Goal: Task Accomplishment & Management: Use online tool/utility

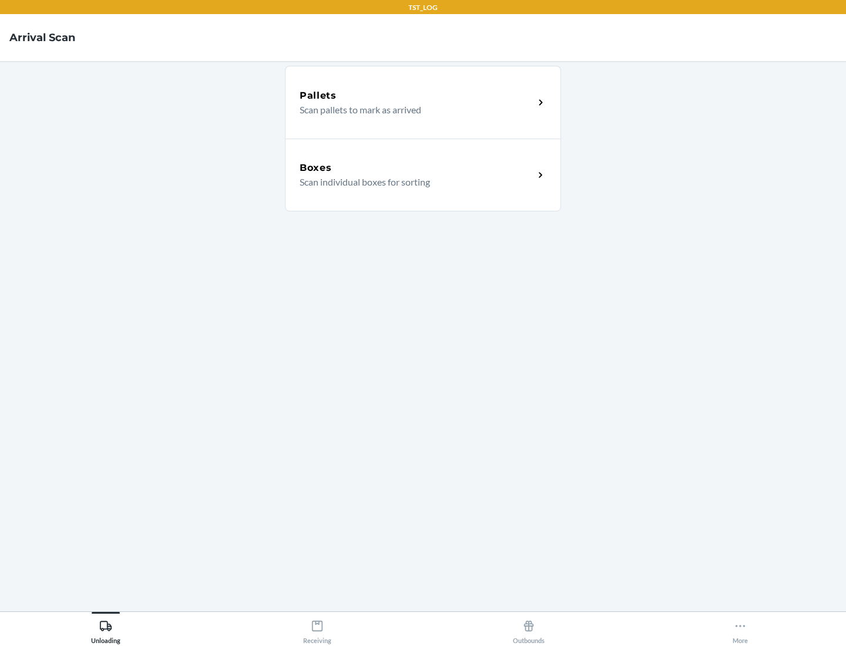
click at [417, 168] on div "Boxes" at bounding box center [417, 168] width 234 height 14
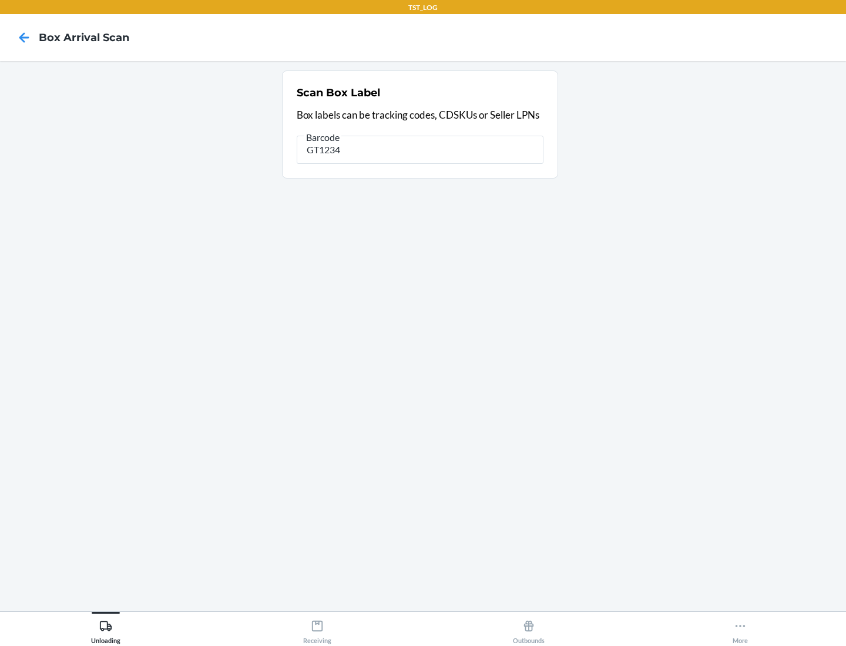
type input "GT1234"
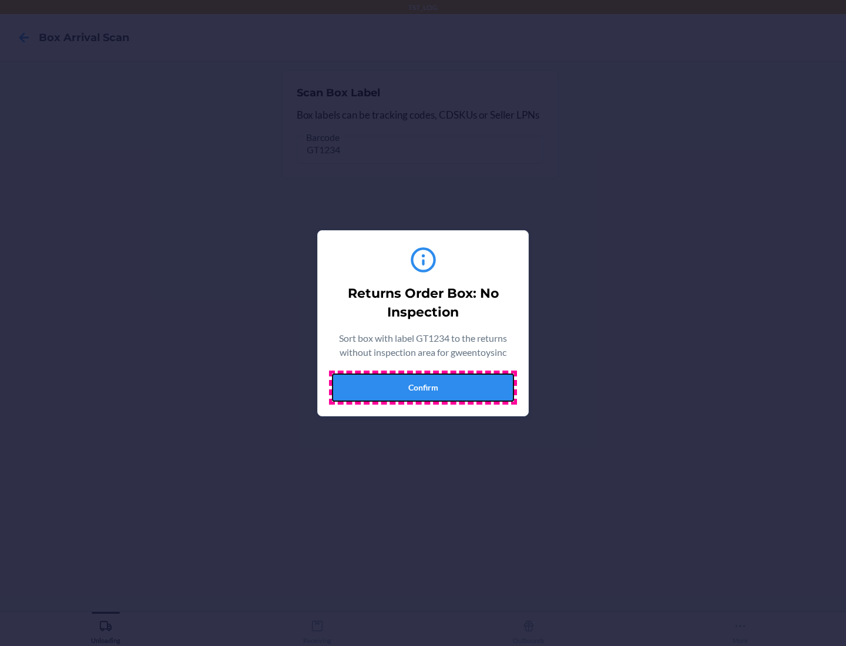
click at [423, 387] on button "Confirm" at bounding box center [423, 388] width 182 height 28
